Goal: Complete application form

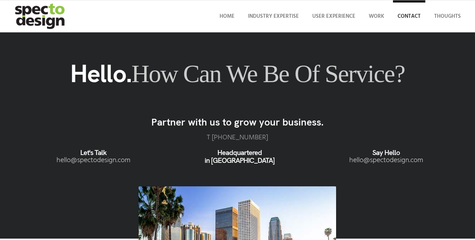
scroll to position [337, 0]
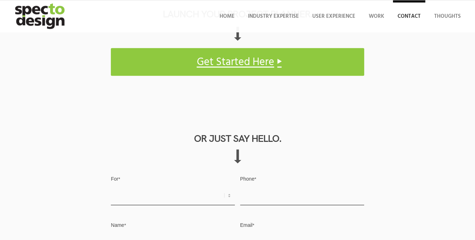
select select "Other"
type input "[PHONE_NUMBER]"
type input "[PERSON_NAME]"
type input "[EMAIL_ADDRESS][DOMAIN_NAME]"
type textarea "Hello, My name is [PERSON_NAME] from [DOMAIN_NAME]. We are a web development st…"
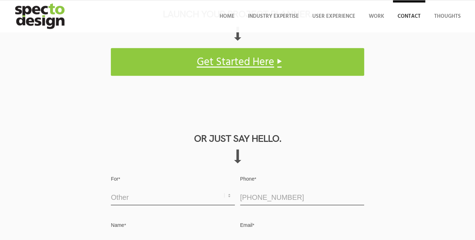
scroll to position [369, 0]
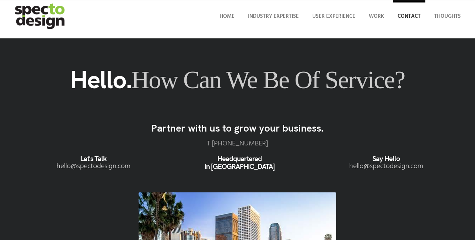
scroll to position [515, 0]
